Goal: Transaction & Acquisition: Purchase product/service

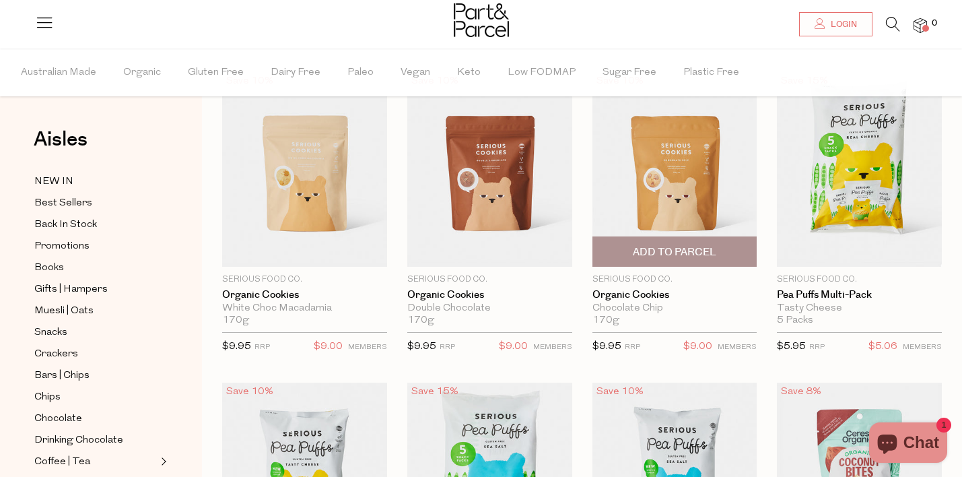
scroll to position [75, 0]
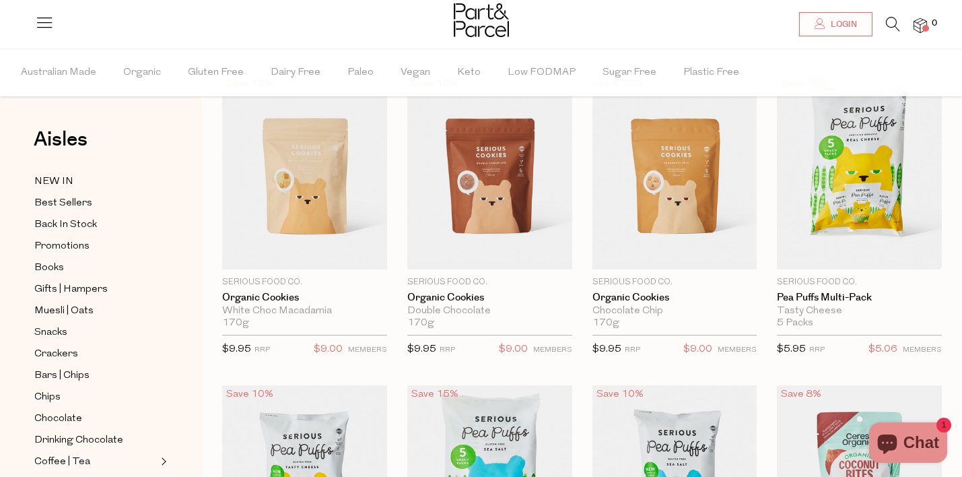
drag, startPoint x: 328, startPoint y: 205, endPoint x: 533, endPoint y: 30, distance: 269.4
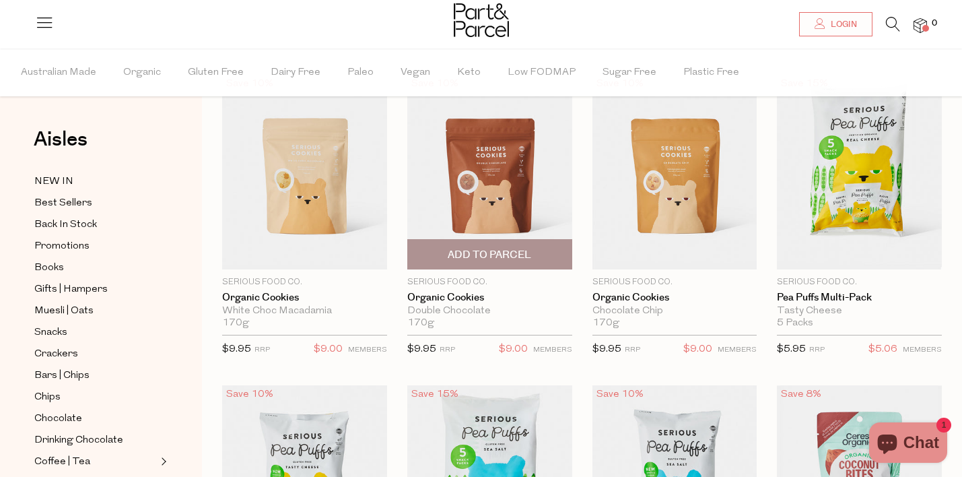
click at [502, 220] on img at bounding box center [489, 172] width 165 height 195
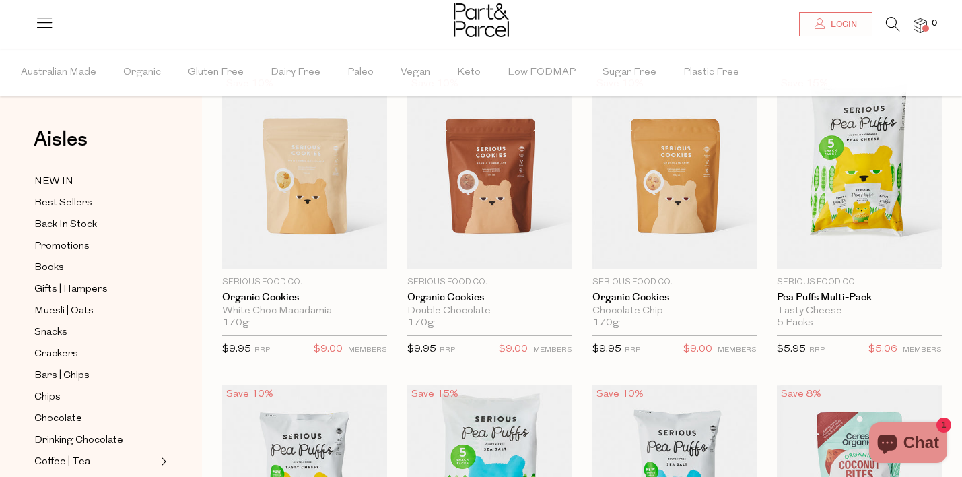
drag, startPoint x: 484, startPoint y: 150, endPoint x: 365, endPoint y: 3, distance: 188.6
drag, startPoint x: 665, startPoint y: 219, endPoint x: 527, endPoint y: 31, distance: 233.6
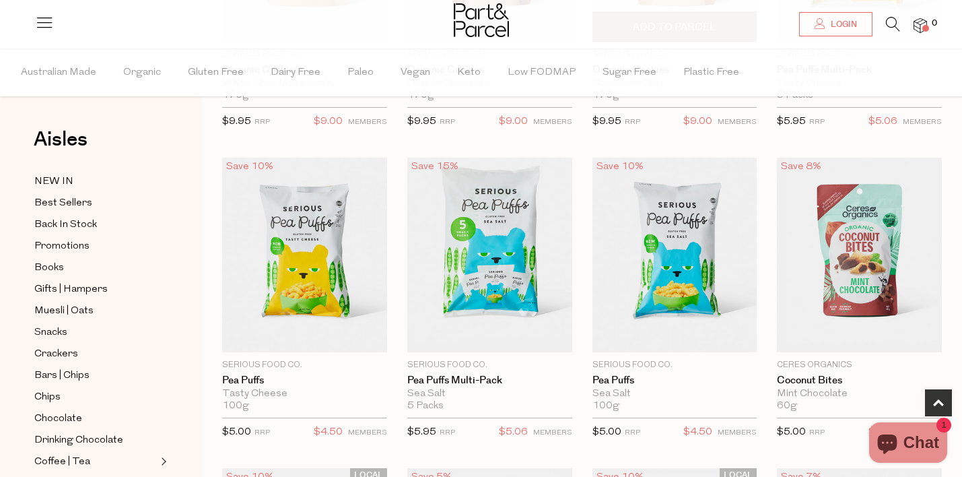
scroll to position [306, 0]
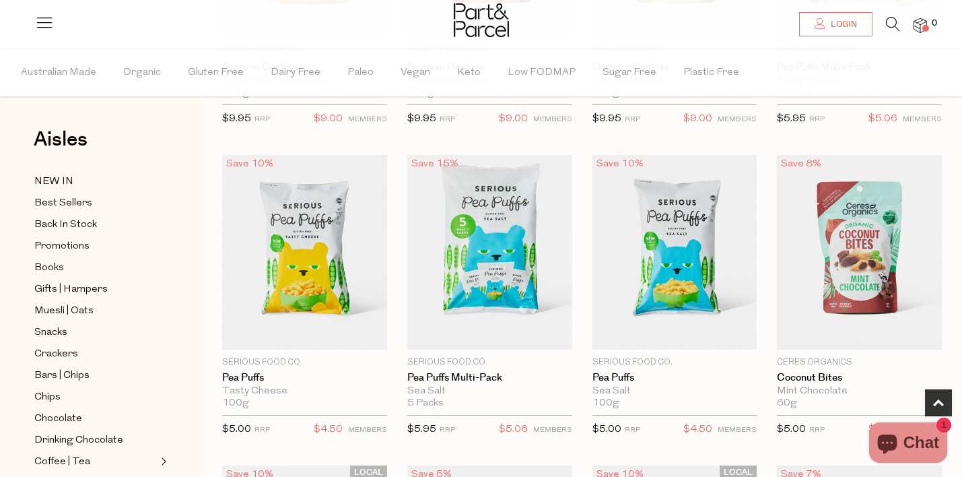
drag, startPoint x: 658, startPoint y: 284, endPoint x: 762, endPoint y: 5, distance: 298.3
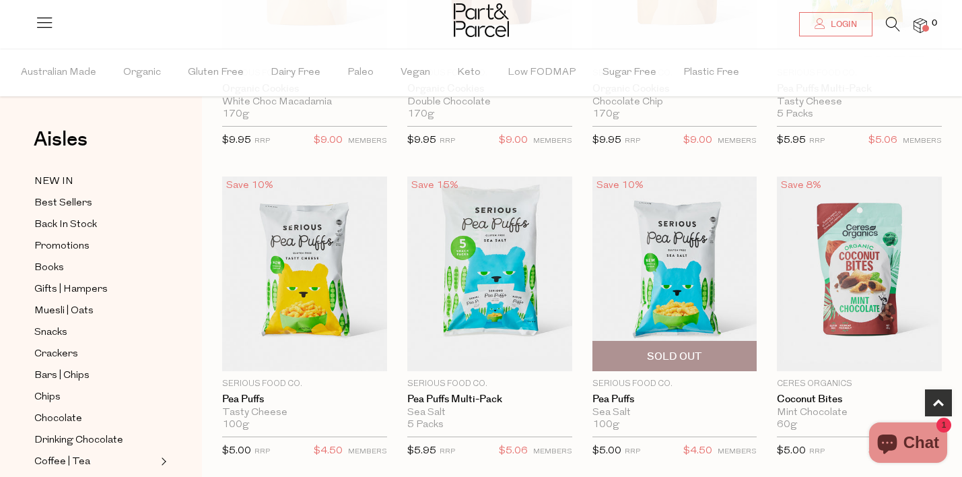
scroll to position [281, 0]
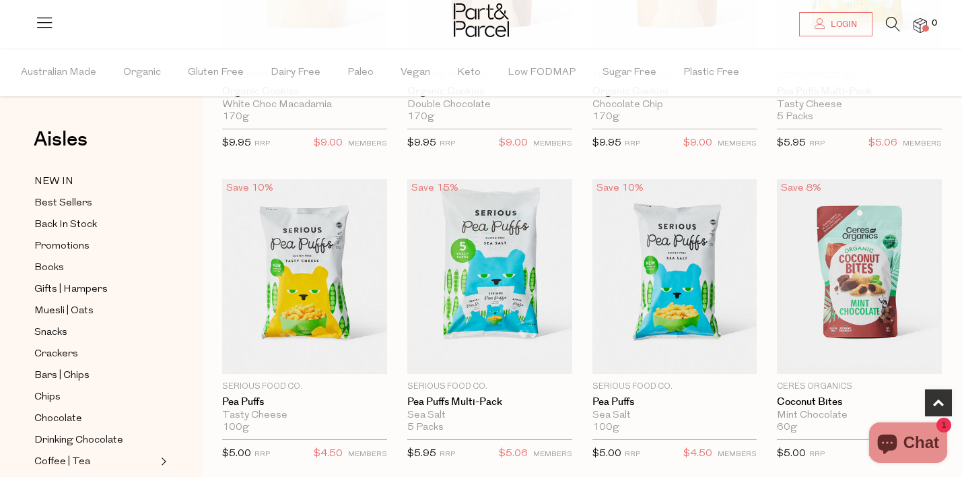
drag, startPoint x: 280, startPoint y: 290, endPoint x: 572, endPoint y: 8, distance: 405.3
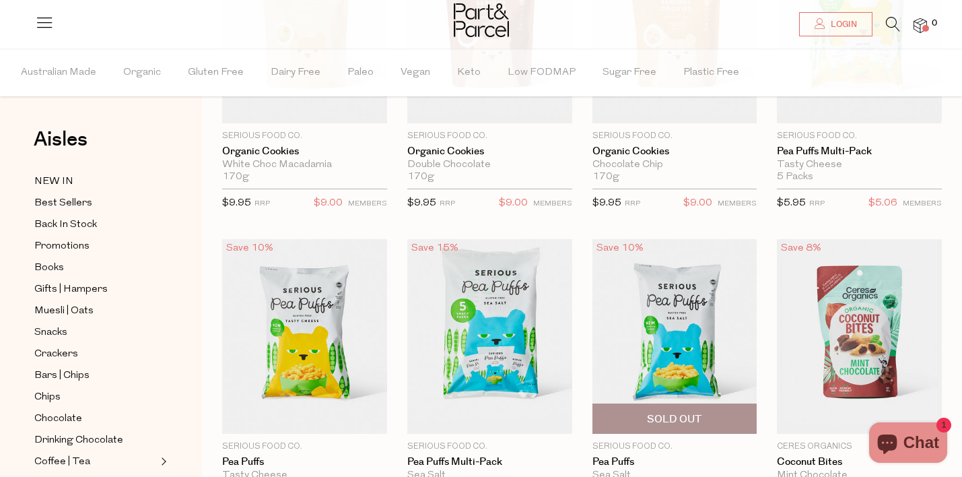
scroll to position [132, 0]
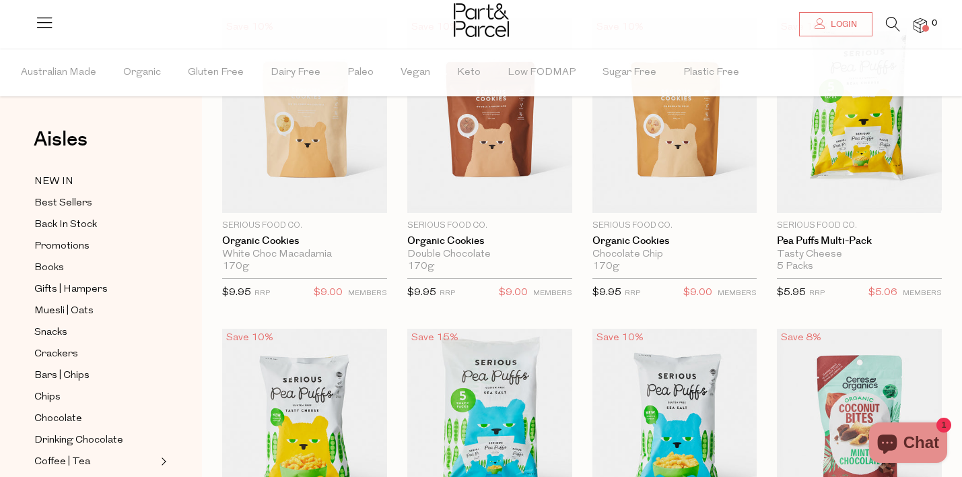
drag, startPoint x: 886, startPoint y: 147, endPoint x: 634, endPoint y: 1, distance: 291.2
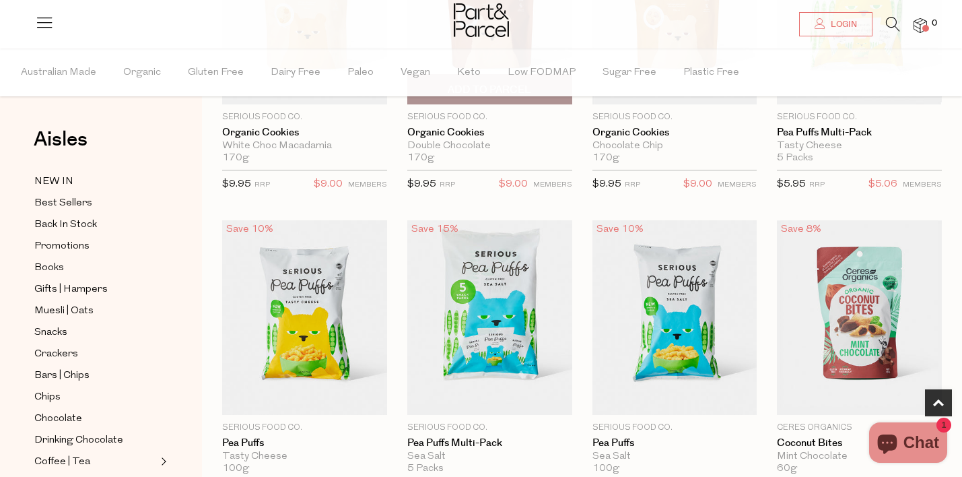
scroll to position [265, 0]
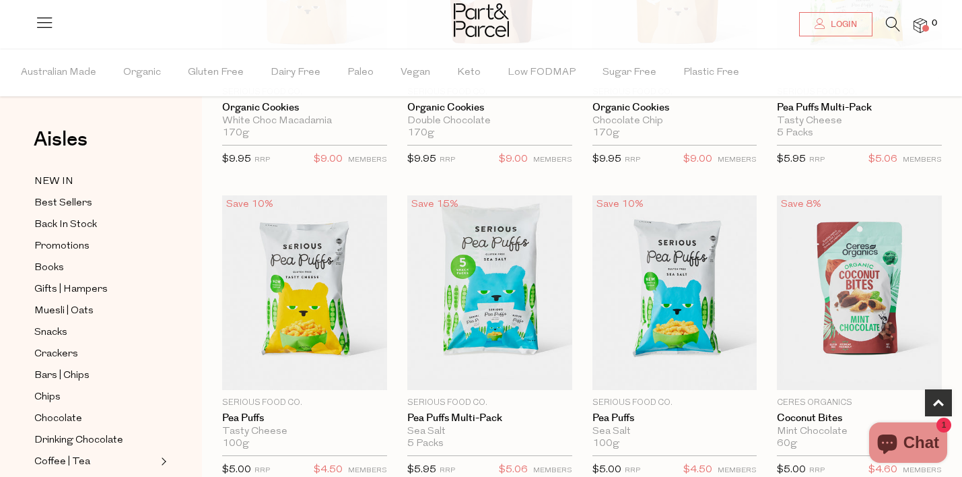
drag, startPoint x: 503, startPoint y: 260, endPoint x: 485, endPoint y: 39, distance: 221.6
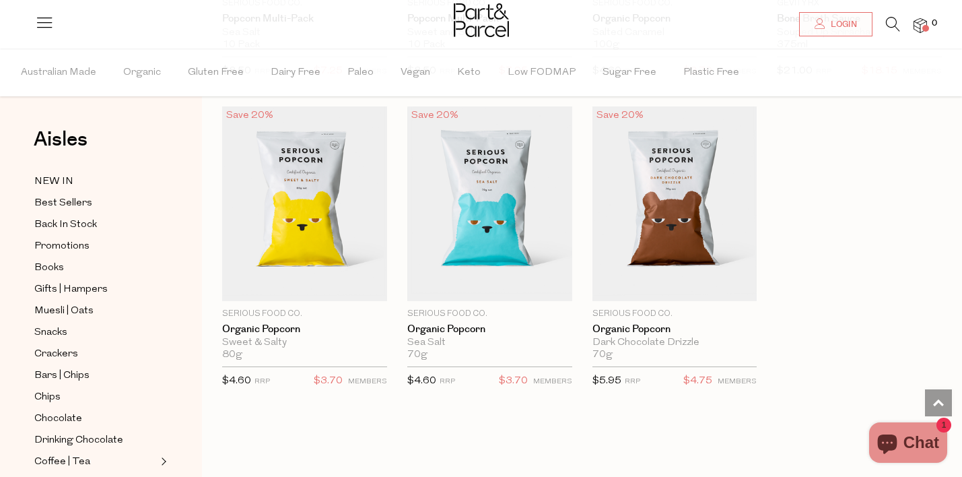
scroll to position [1288, 0]
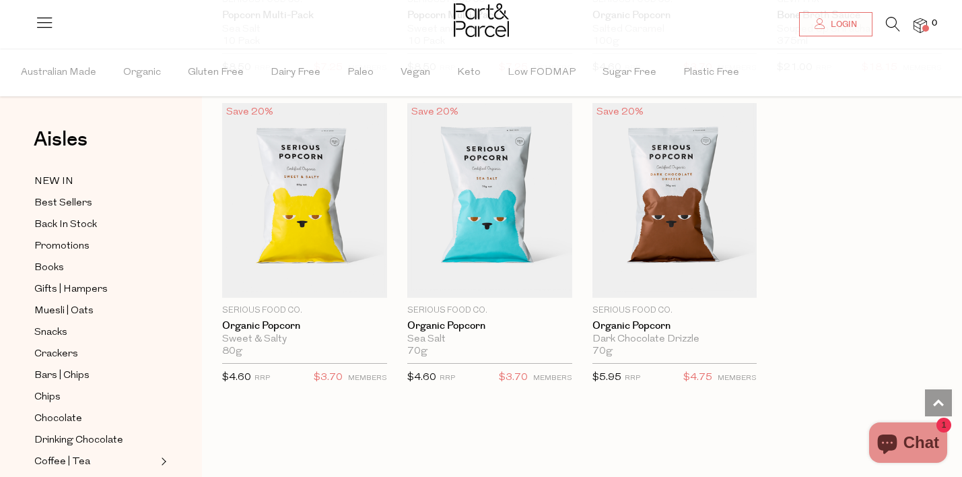
drag, startPoint x: 675, startPoint y: 226, endPoint x: 531, endPoint y: 1, distance: 266.9
drag, startPoint x: 467, startPoint y: 230, endPoint x: 570, endPoint y: 9, distance: 244.6
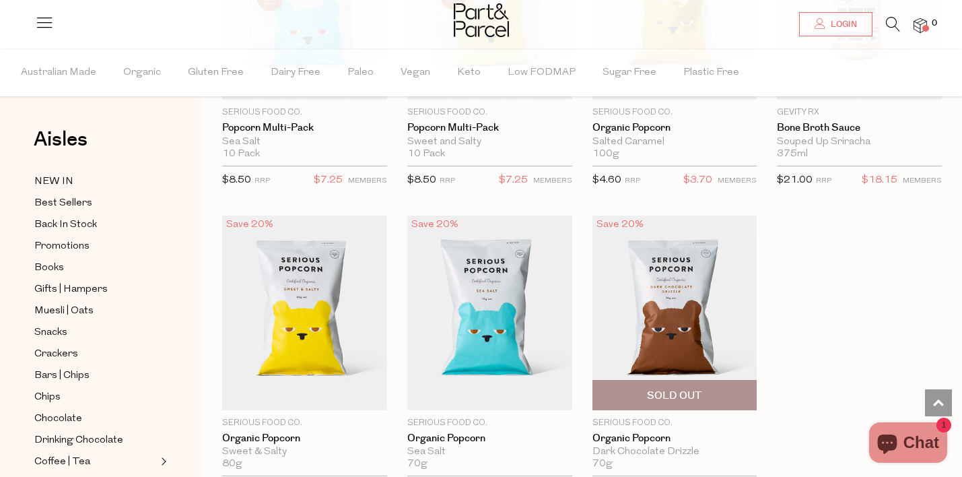
scroll to position [1030, 0]
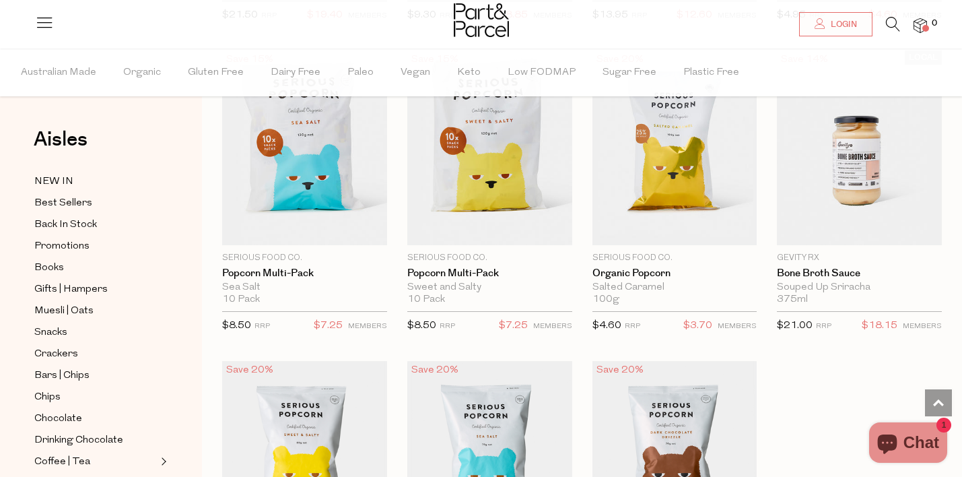
drag, startPoint x: 327, startPoint y: 232, endPoint x: 688, endPoint y: 11, distance: 422.8
